Goal: Information Seeking & Learning: Learn about a topic

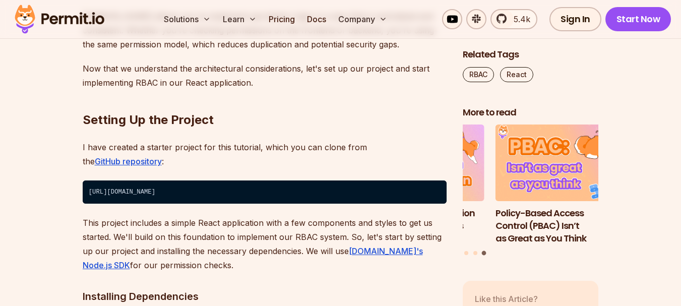
scroll to position [2421, 0]
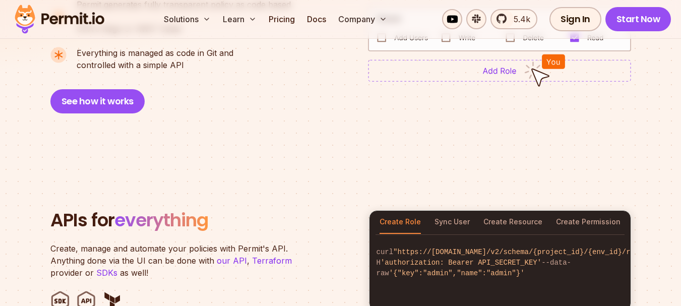
scroll to position [1009, 0]
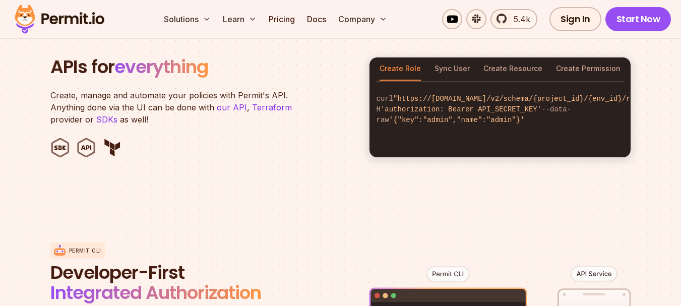
click at [367, 206] on div "Permit CLI Developer-First Integrated Authorization Author, Automate, Test, and…" at bounding box center [340, 305] width 581 height 198
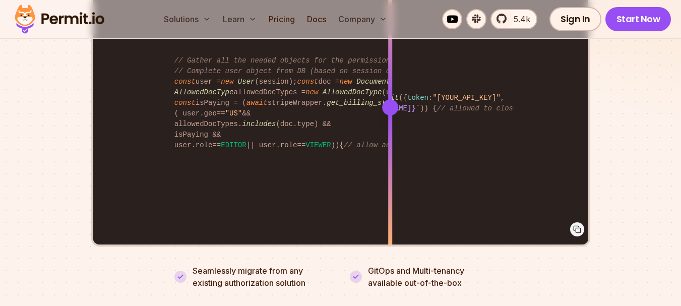
scroll to position [2068, 0]
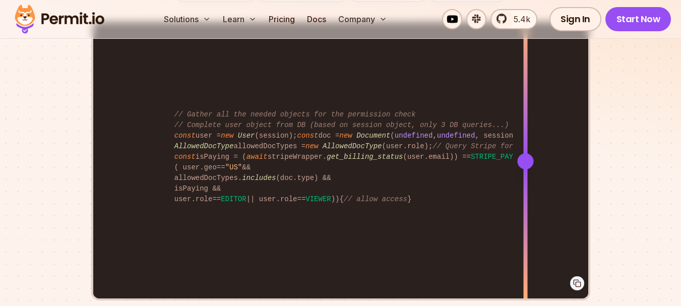
drag, startPoint x: 393, startPoint y: 150, endPoint x: 526, endPoint y: 151, distance: 132.1
click at [526, 153] on div at bounding box center [525, 161] width 16 height 16
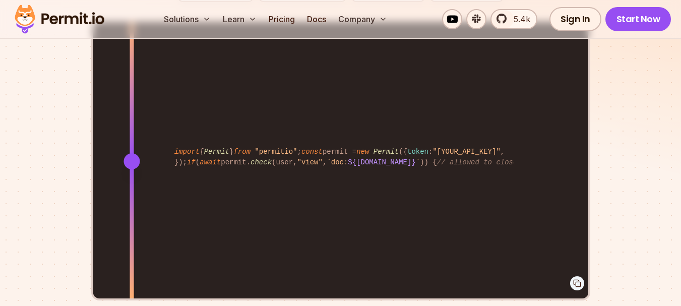
drag, startPoint x: 525, startPoint y: 153, endPoint x: 132, endPoint y: 142, distance: 393.0
click at [132, 153] on div at bounding box center [132, 161] width 16 height 16
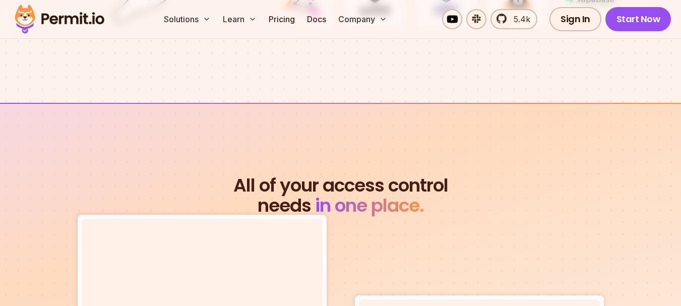
scroll to position [3228, 0]
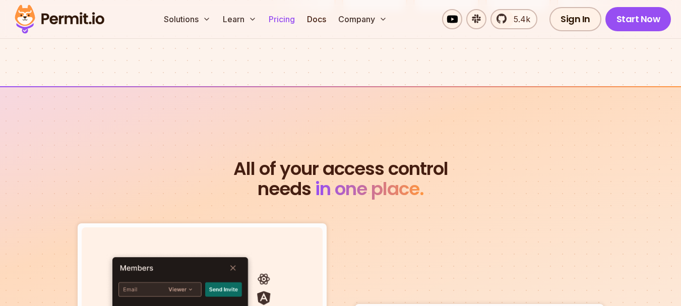
click at [287, 21] on link "Pricing" at bounding box center [282, 19] width 34 height 20
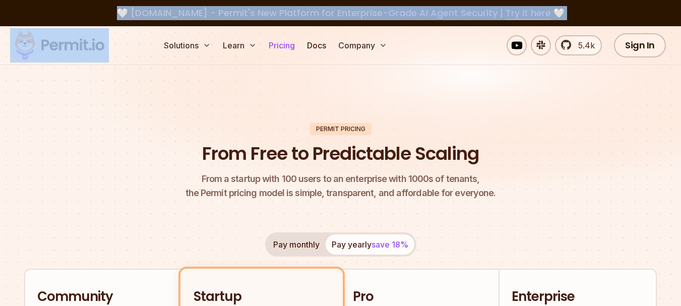
click at [287, 21] on div "🤍 [DOMAIN_NAME] - Permit's New Platform for Enterprise-Grade AI Agent Security …" at bounding box center [340, 13] width 681 height 26
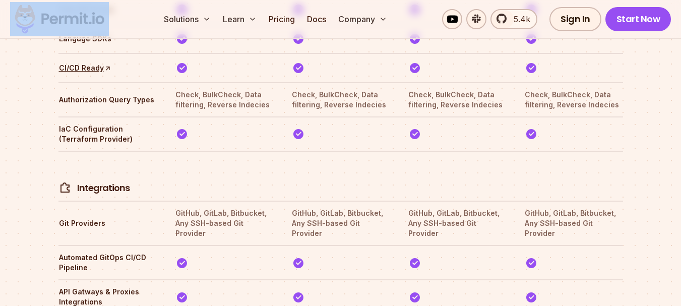
scroll to position [2169, 0]
